Goal: Task Accomplishment & Management: Manage account settings

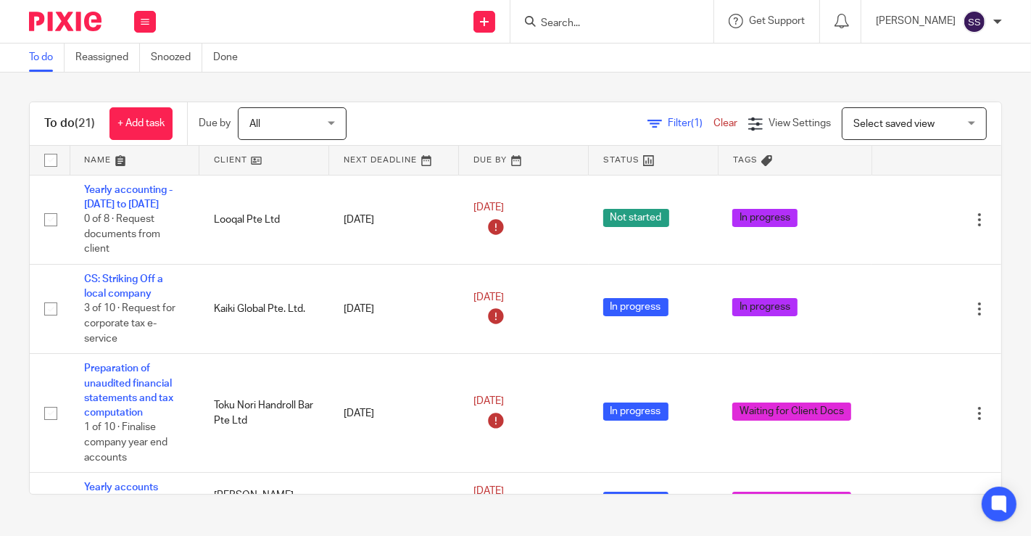
click at [252, 158] on link at bounding box center [263, 160] width 129 height 29
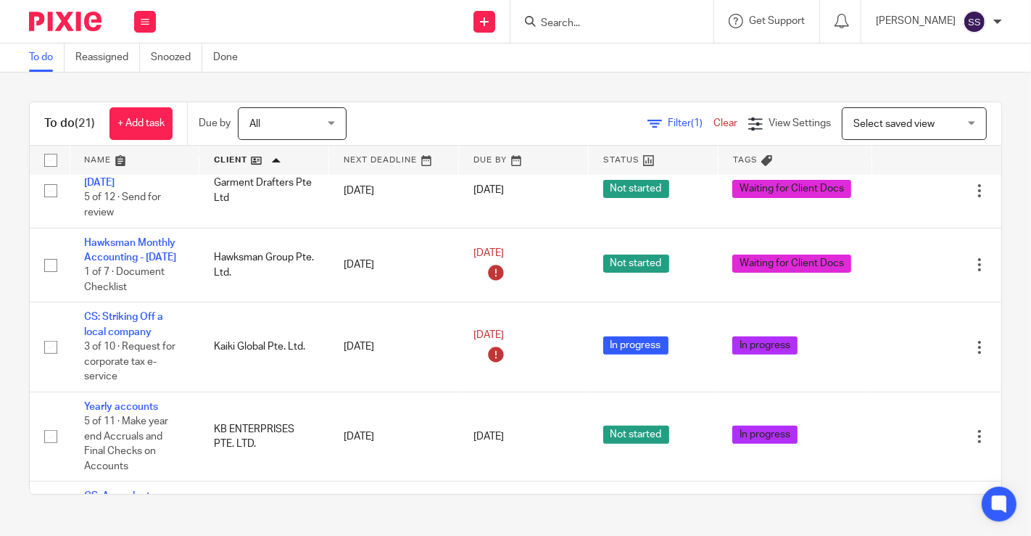
scroll to position [418, 0]
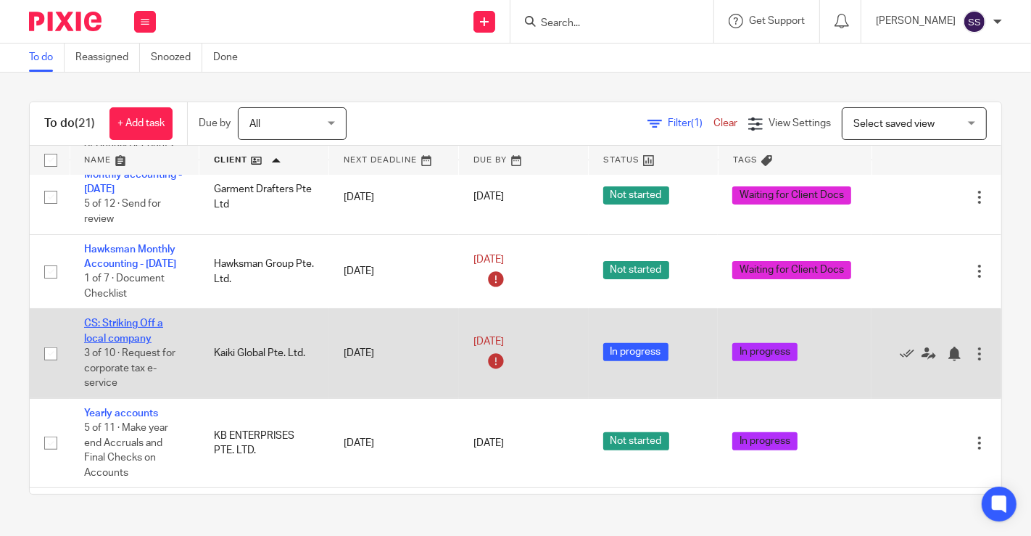
click at [125, 334] on link "CS: Striking Off a local company" at bounding box center [123, 330] width 79 height 25
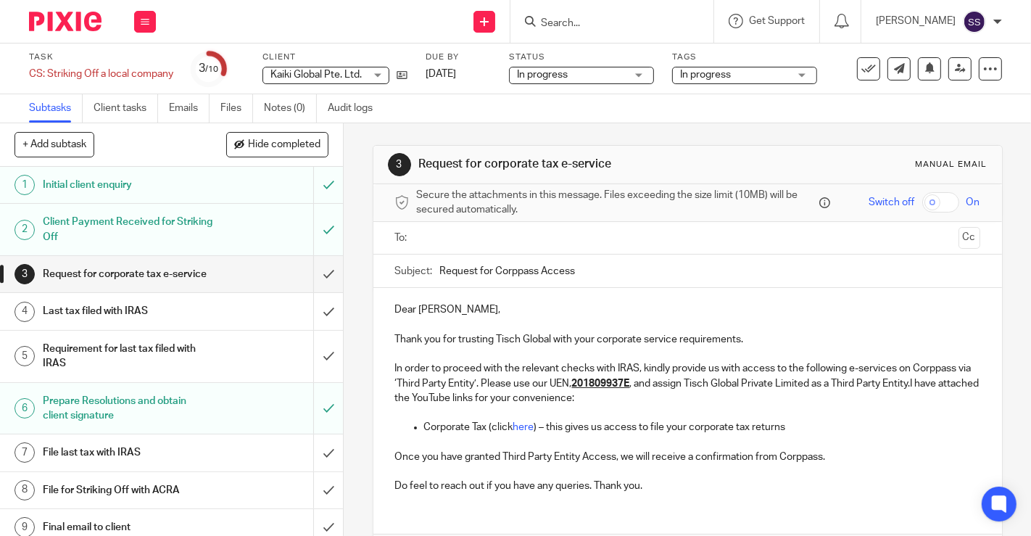
click at [721, 80] on span "In progress" at bounding box center [734, 74] width 109 height 15
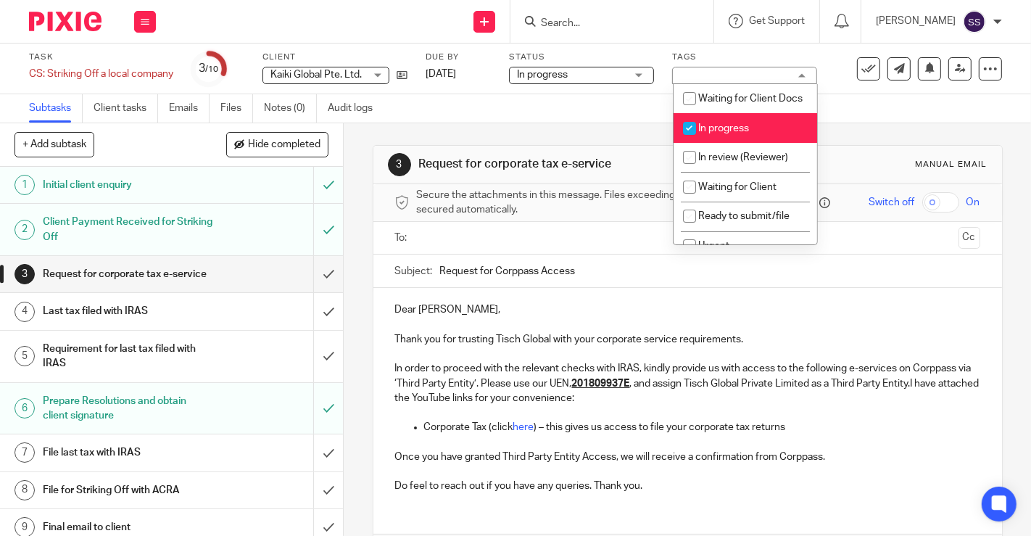
click at [700, 137] on input "checkbox" at bounding box center [690, 129] width 28 height 28
checkbox input "false"
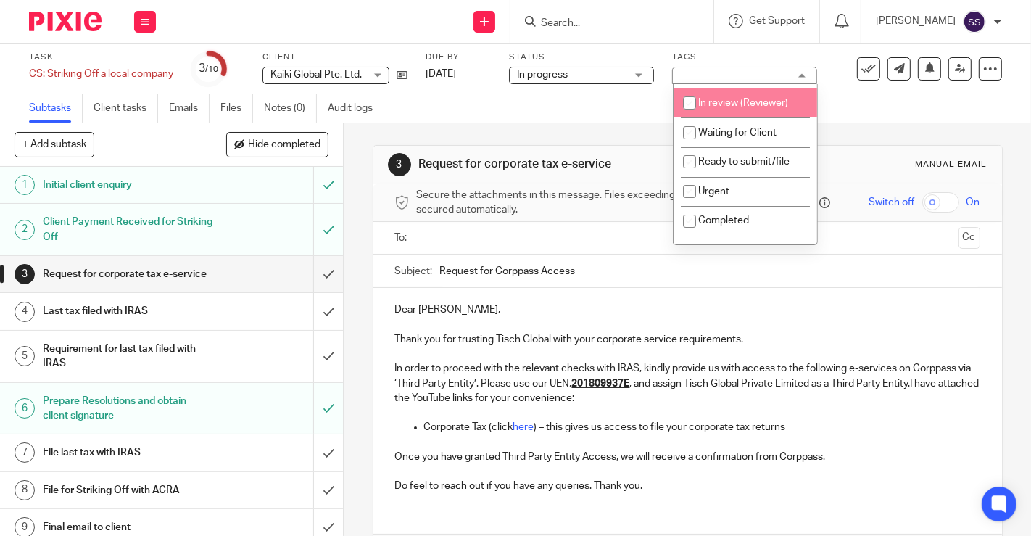
scroll to position [83, 0]
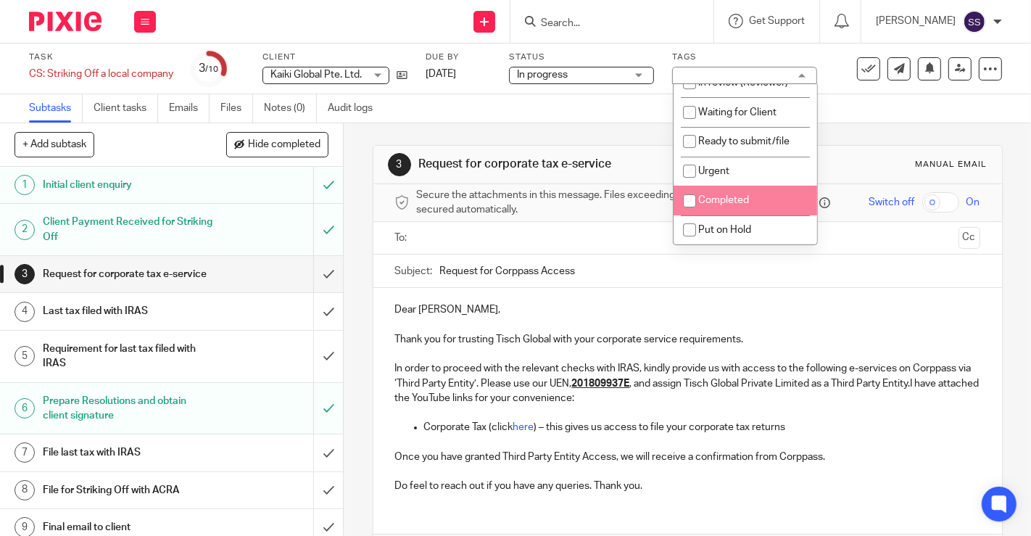
click at [718, 203] on span "Completed" at bounding box center [723, 200] width 51 height 10
checkbox input "true"
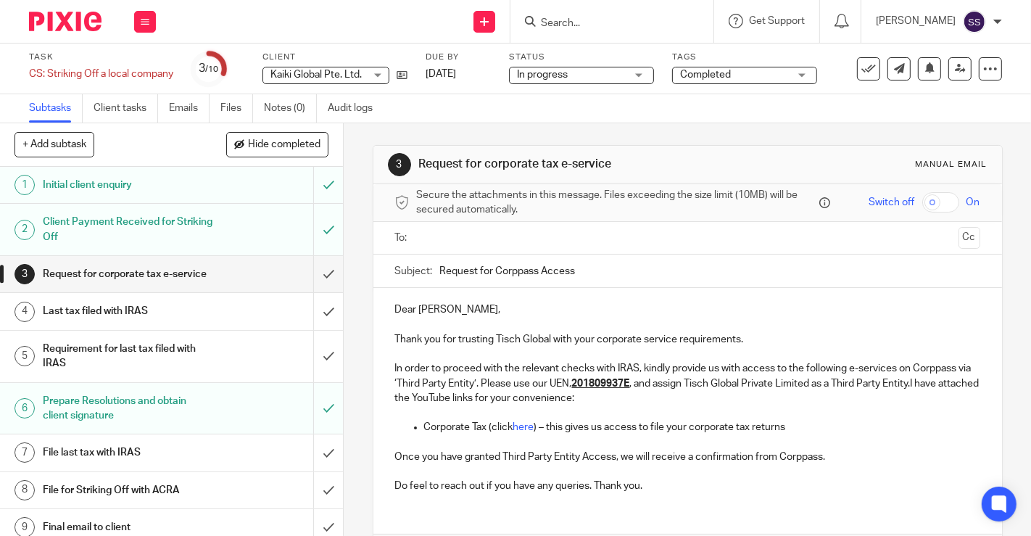
click at [344, 277] on div "3 Request for corporate tax e-service Manual email Secure the attachments in th…" at bounding box center [687, 329] width 687 height 412
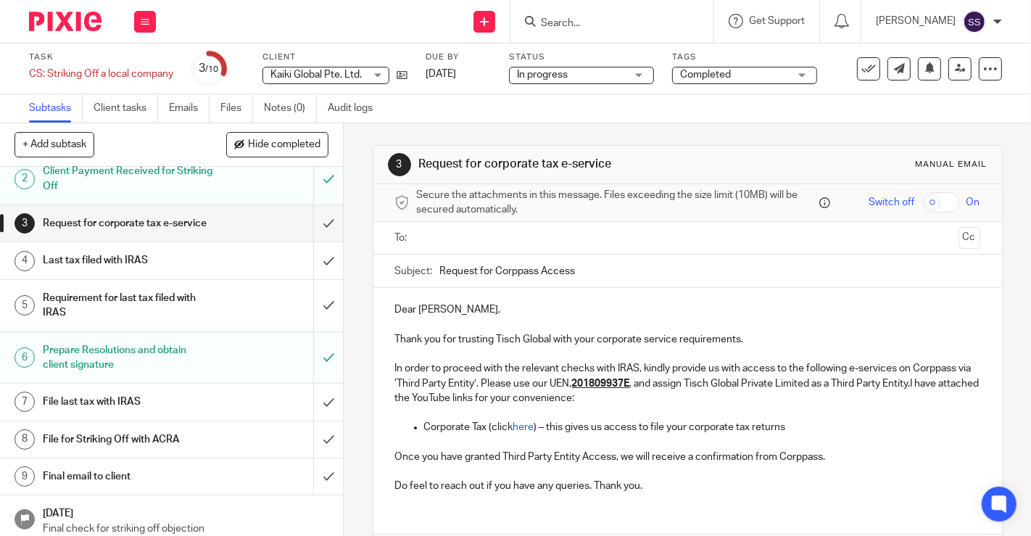
scroll to position [70, 0]
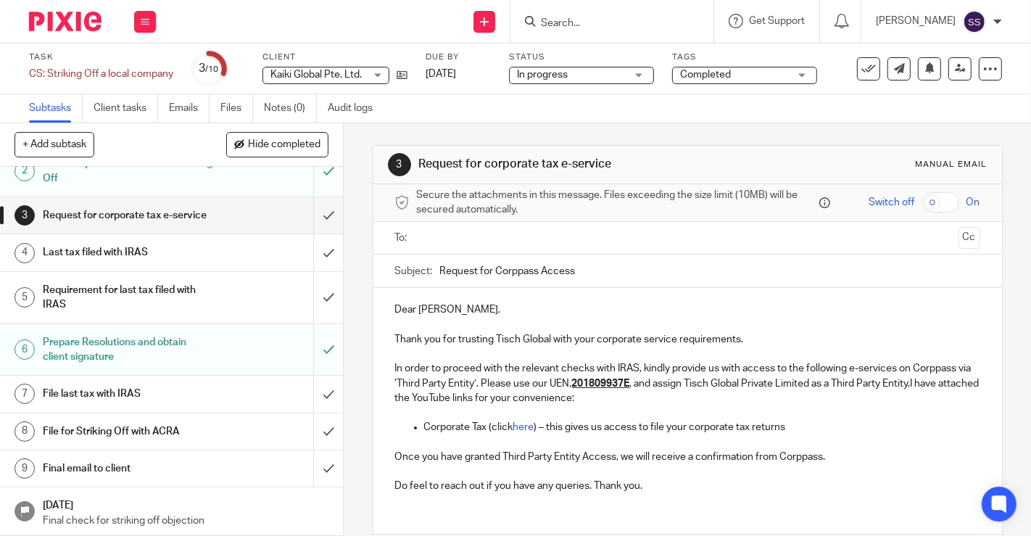
click at [141, 395] on h1 "File last tax with IRAS" at bounding box center [128, 394] width 171 height 22
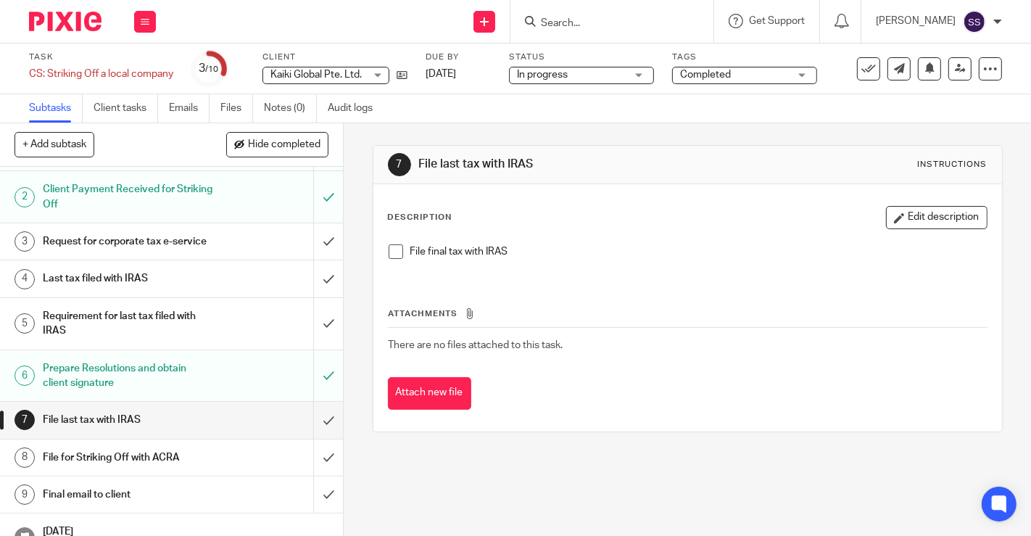
scroll to position [70, 0]
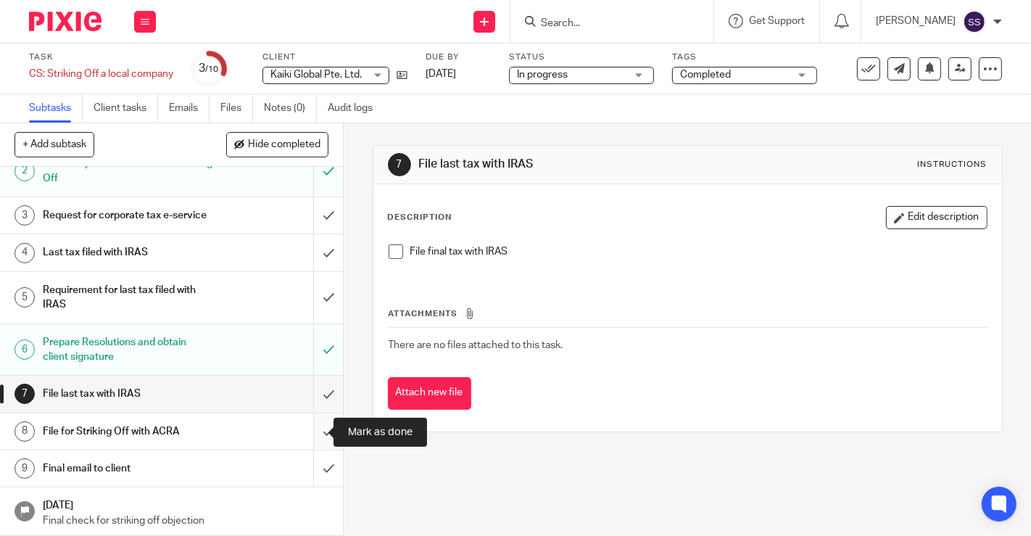
click at [311, 433] on input "submit" at bounding box center [171, 431] width 343 height 36
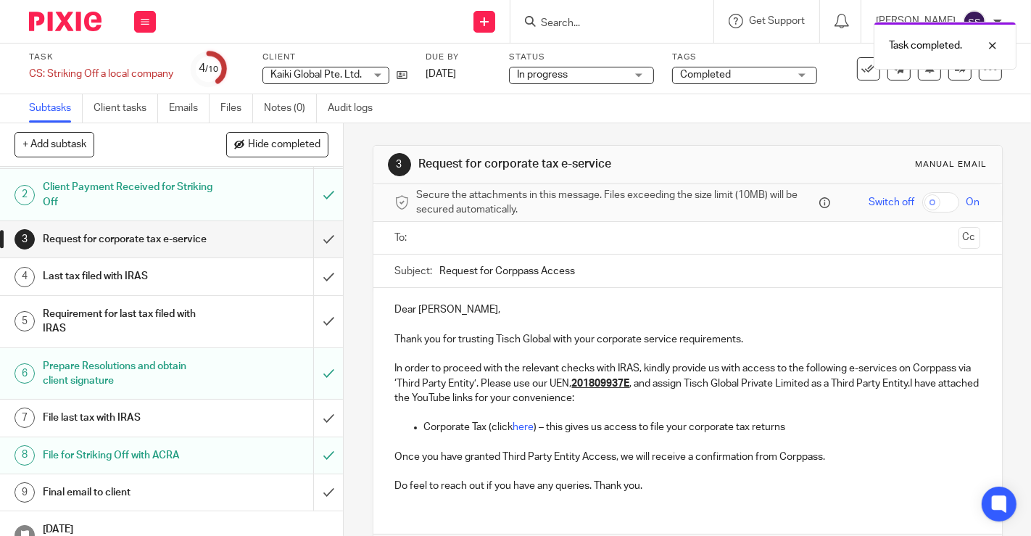
scroll to position [70, 0]
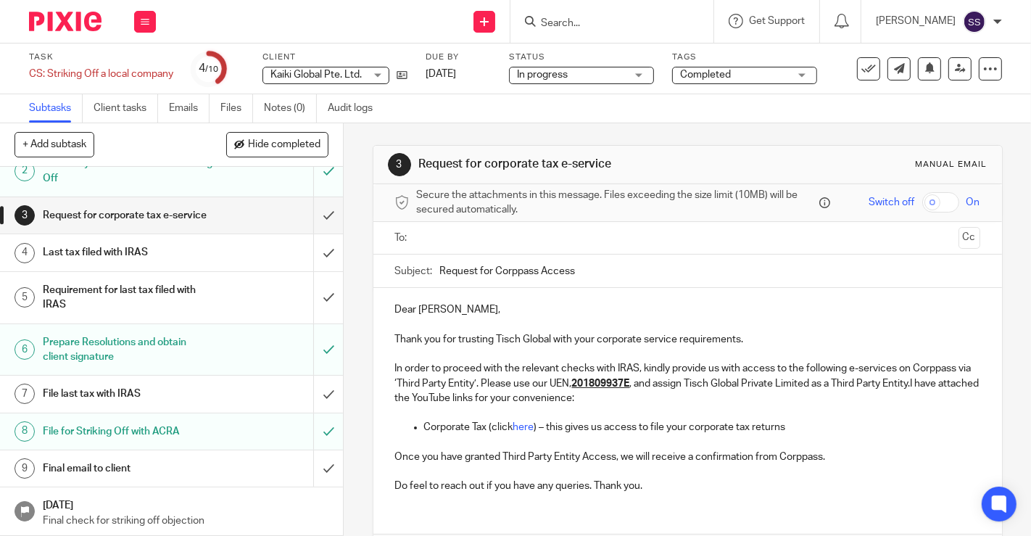
click at [194, 471] on h1 "Final email to client" at bounding box center [128, 468] width 171 height 22
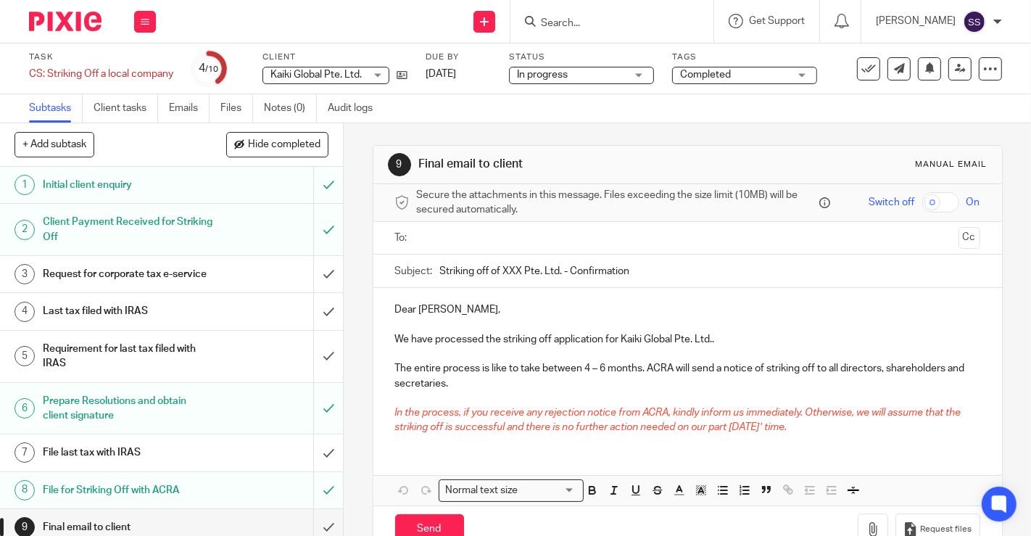
scroll to position [70, 0]
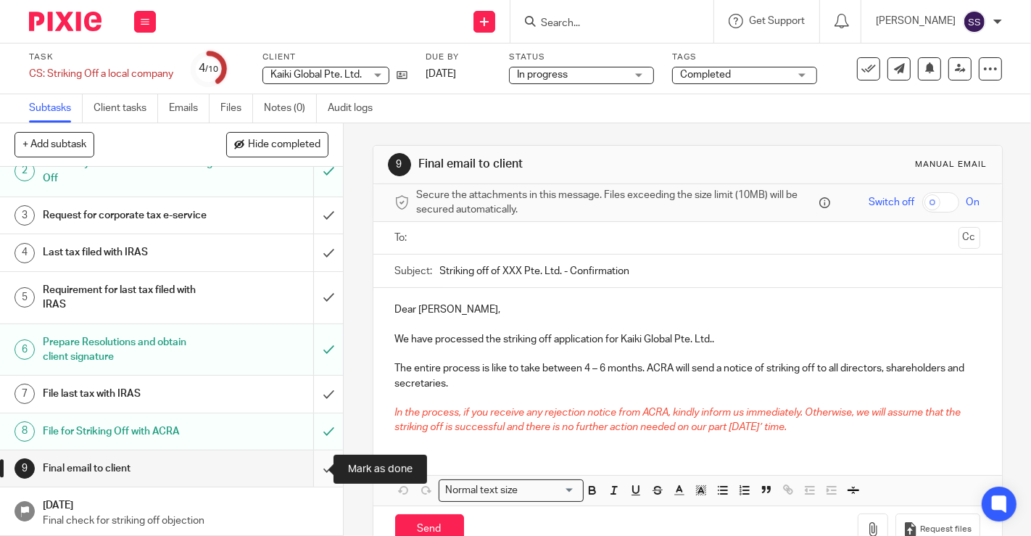
click at [312, 474] on input "submit" at bounding box center [171, 468] width 343 height 36
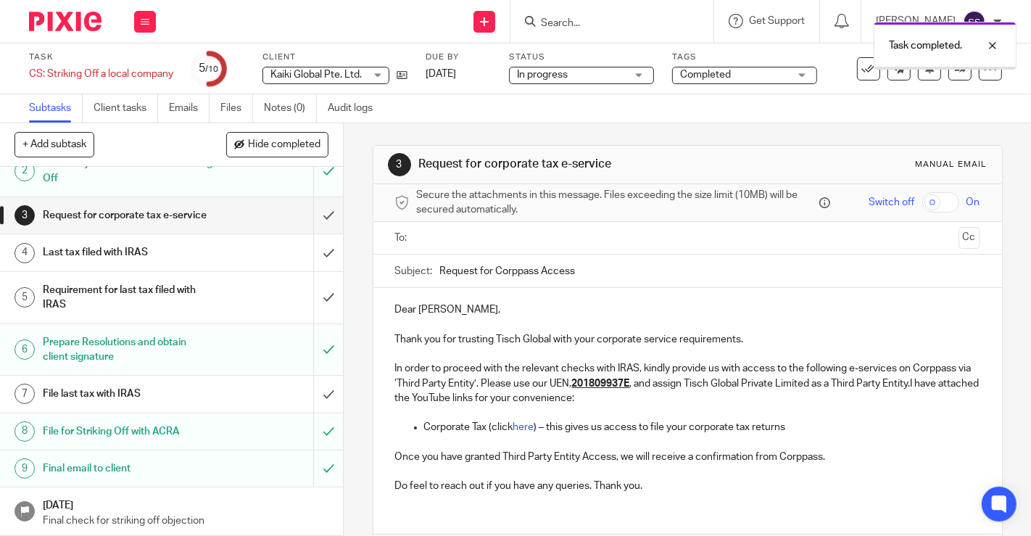
scroll to position [70, 0]
click at [146, 428] on h1 "File for Striking Off with ACRA" at bounding box center [128, 431] width 171 height 22
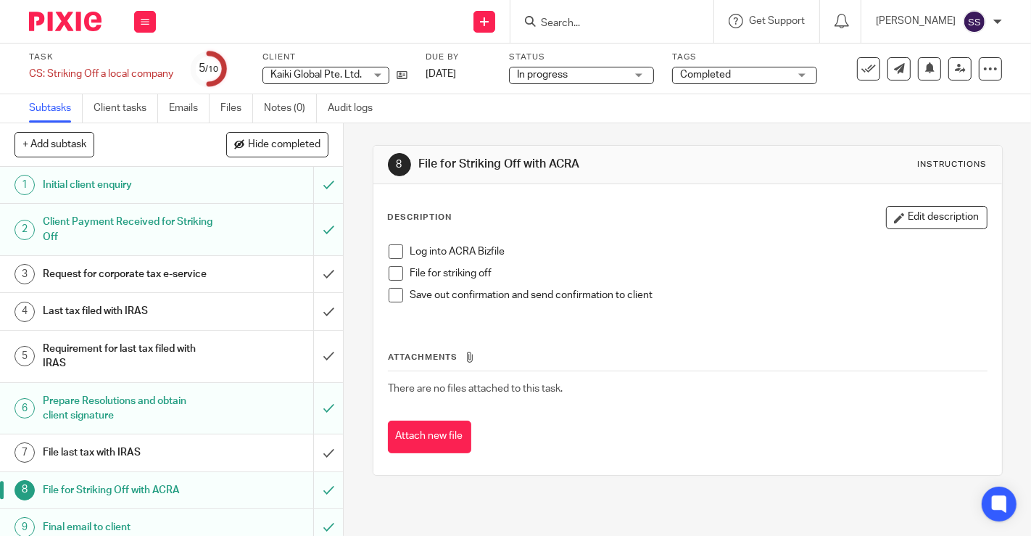
click at [389, 252] on span at bounding box center [396, 251] width 14 height 14
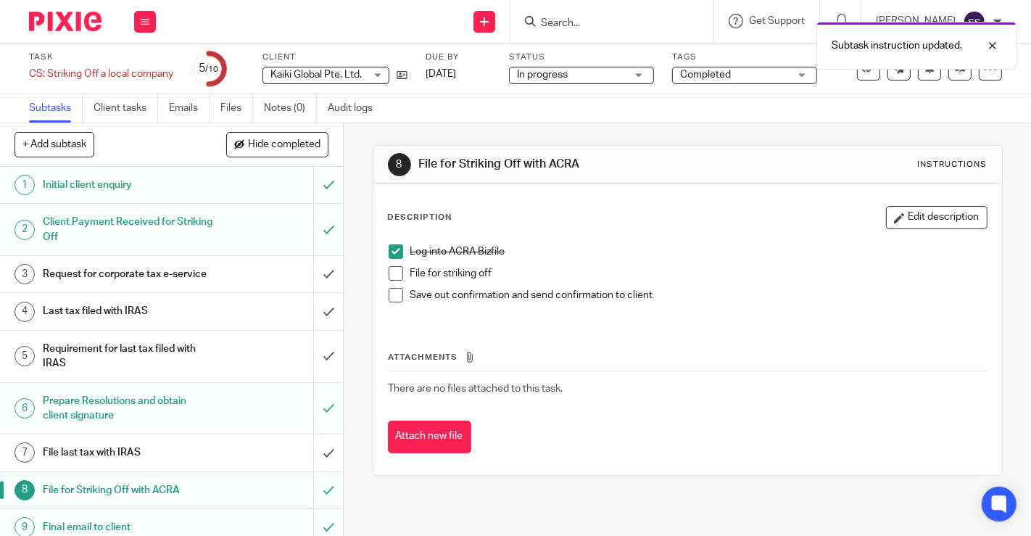
click at [391, 271] on span at bounding box center [396, 273] width 14 height 14
click at [393, 295] on span at bounding box center [396, 295] width 14 height 14
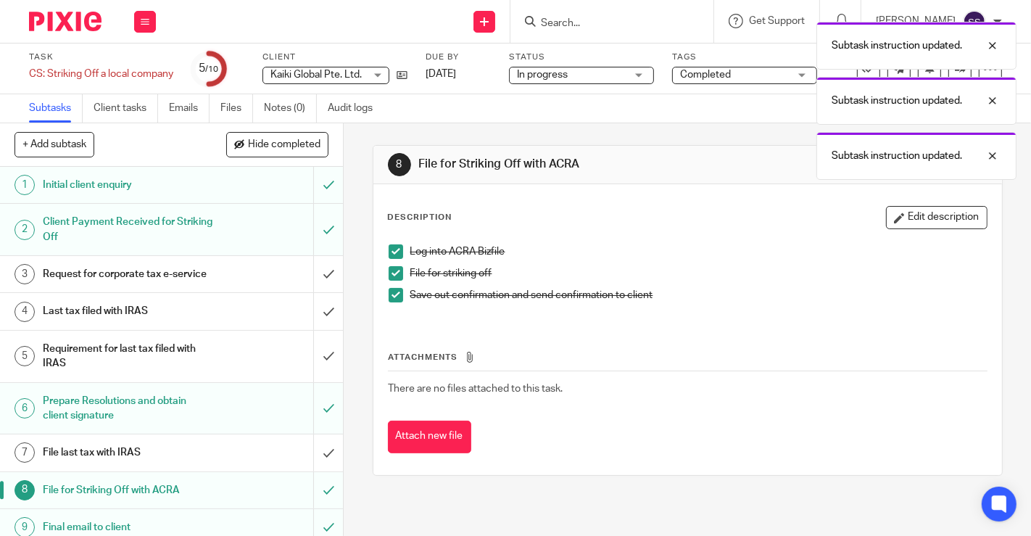
click at [178, 276] on h1 "Request for corporate tax e-service" at bounding box center [128, 274] width 171 height 22
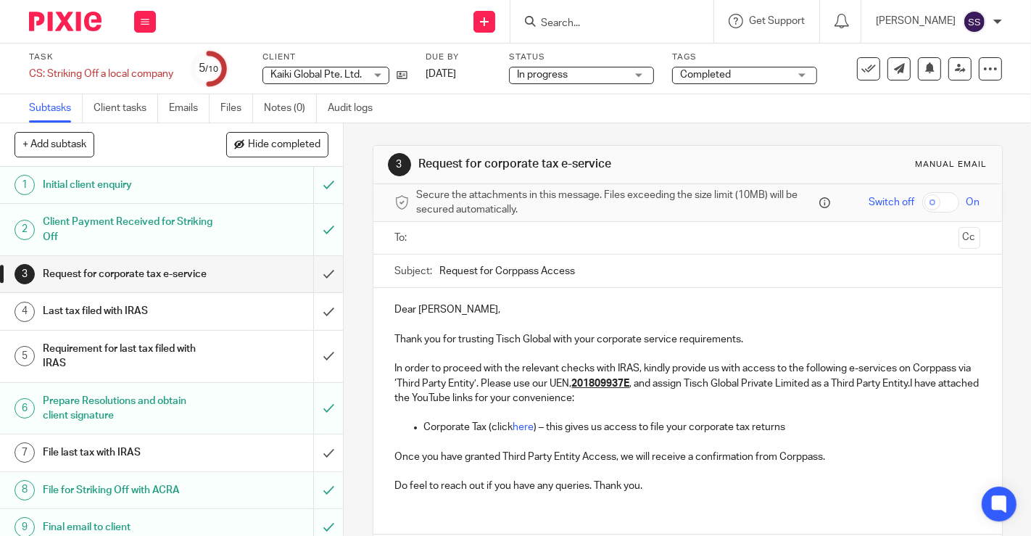
click at [121, 322] on h1 "Last tax filed with IRAS" at bounding box center [128, 311] width 171 height 22
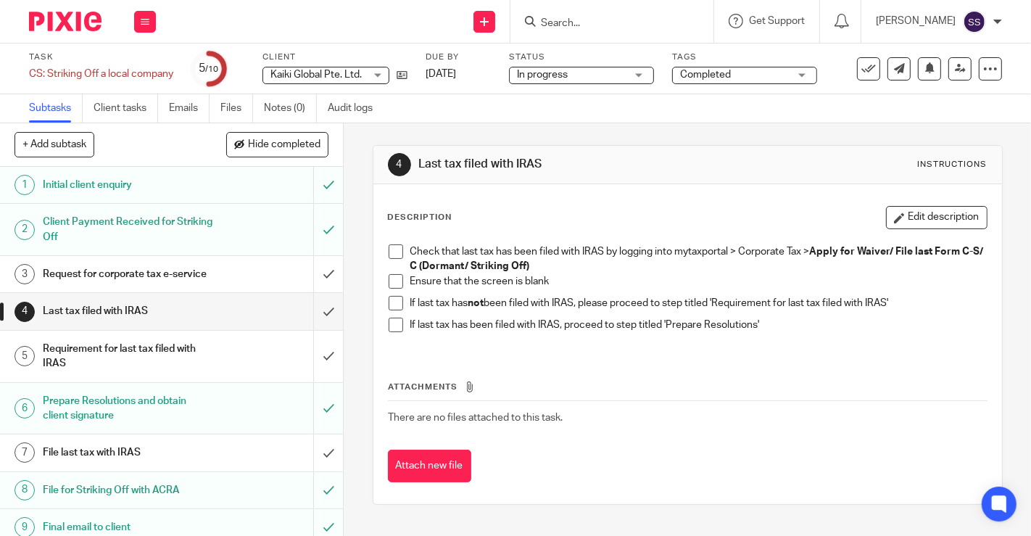
click at [129, 361] on h1 "Requirement for last tax filed with IRAS" at bounding box center [128, 356] width 171 height 37
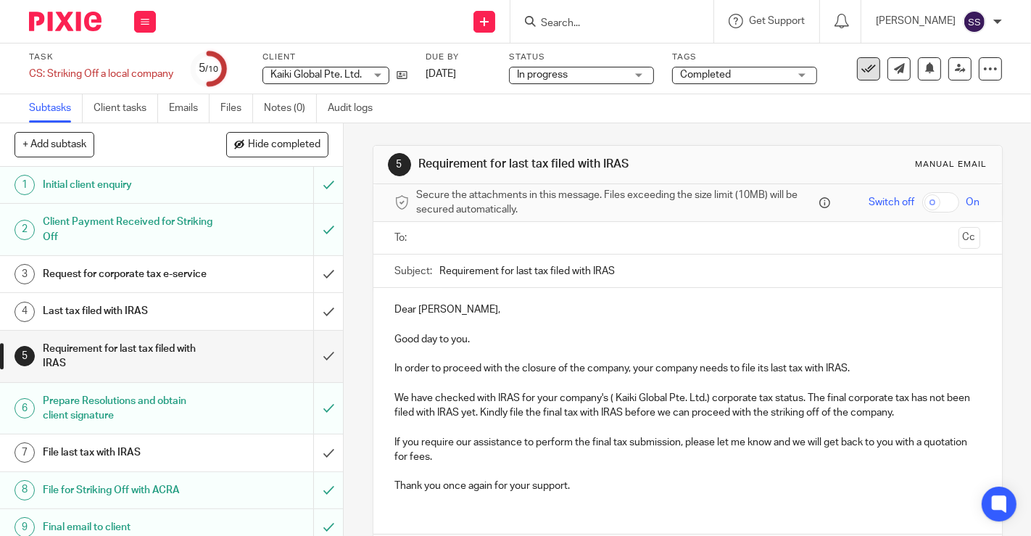
click at [861, 65] on icon at bounding box center [868, 69] width 14 height 14
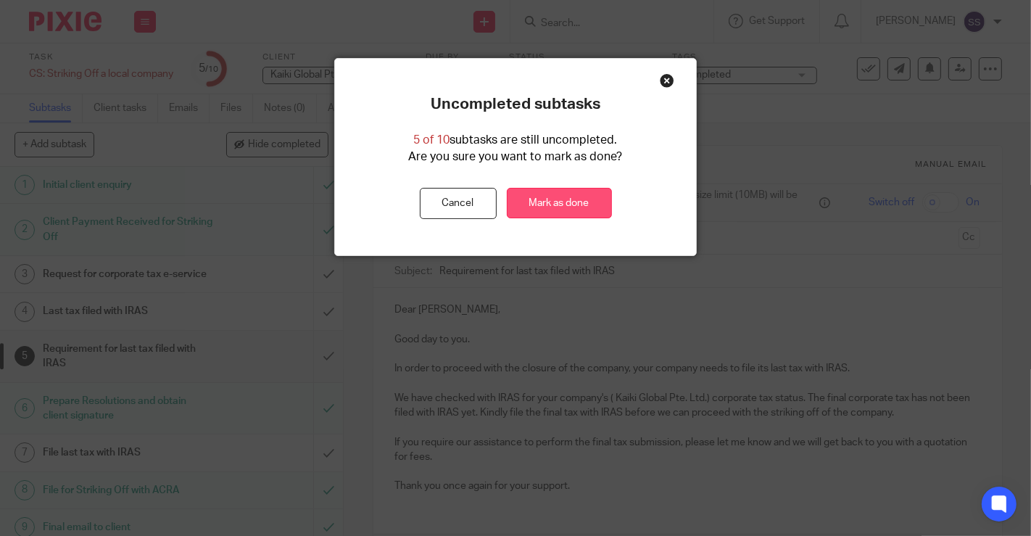
click at [568, 197] on link "Mark as done" at bounding box center [559, 203] width 105 height 31
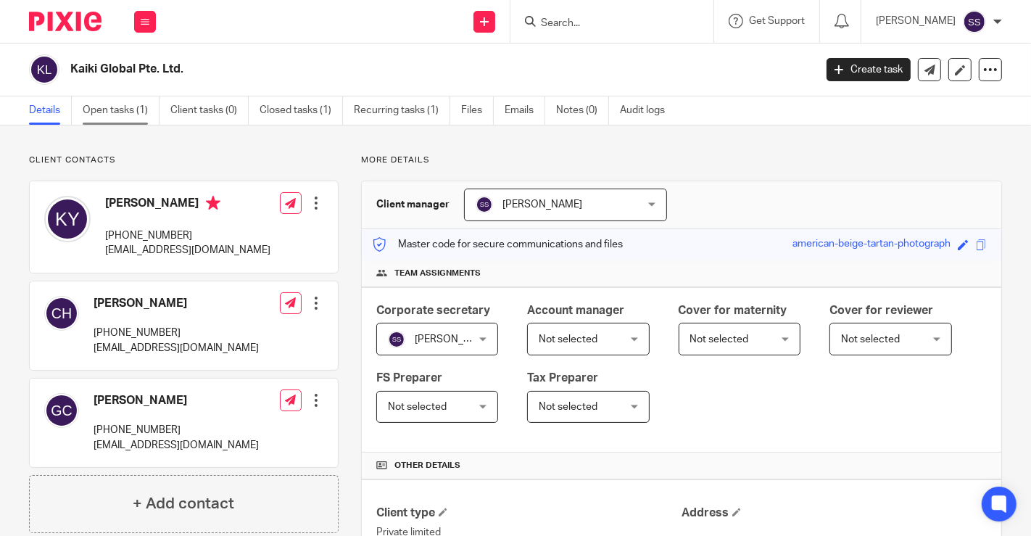
click at [88, 109] on link "Open tasks (1)" at bounding box center [121, 110] width 77 height 28
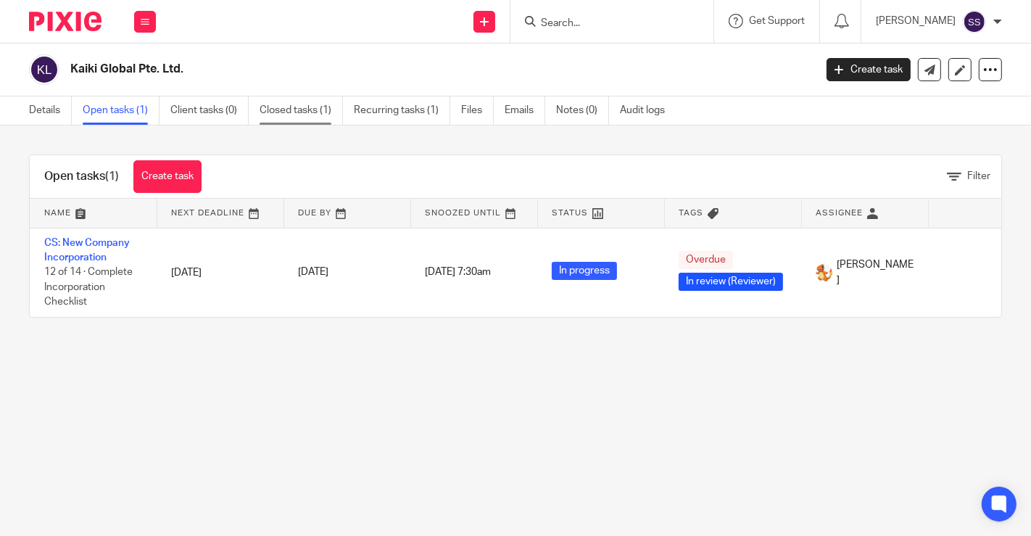
click at [304, 112] on link "Closed tasks (1)" at bounding box center [301, 110] width 83 height 28
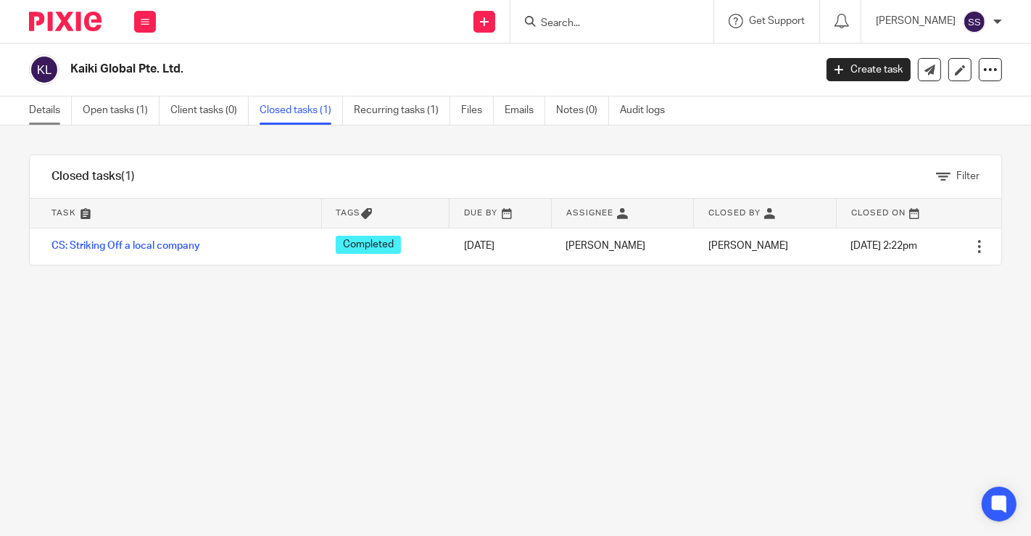
click at [45, 115] on link "Details" at bounding box center [50, 110] width 43 height 28
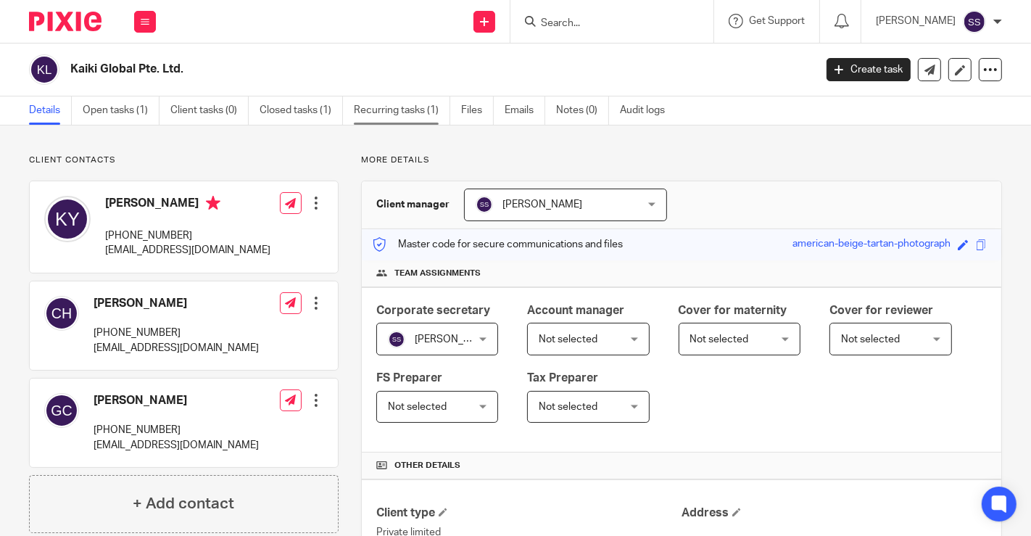
click at [412, 110] on link "Recurring tasks (1)" at bounding box center [402, 110] width 96 height 28
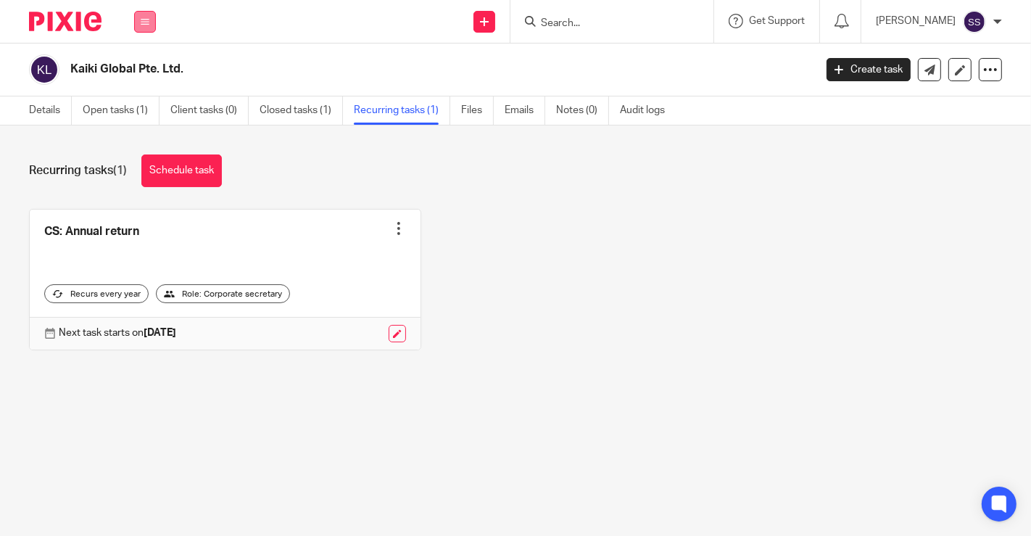
click at [147, 25] on icon at bounding box center [145, 21] width 9 height 9
click at [138, 69] on link "Work" at bounding box center [136, 67] width 23 height 10
